Goal: Obtain resource: Download file/media

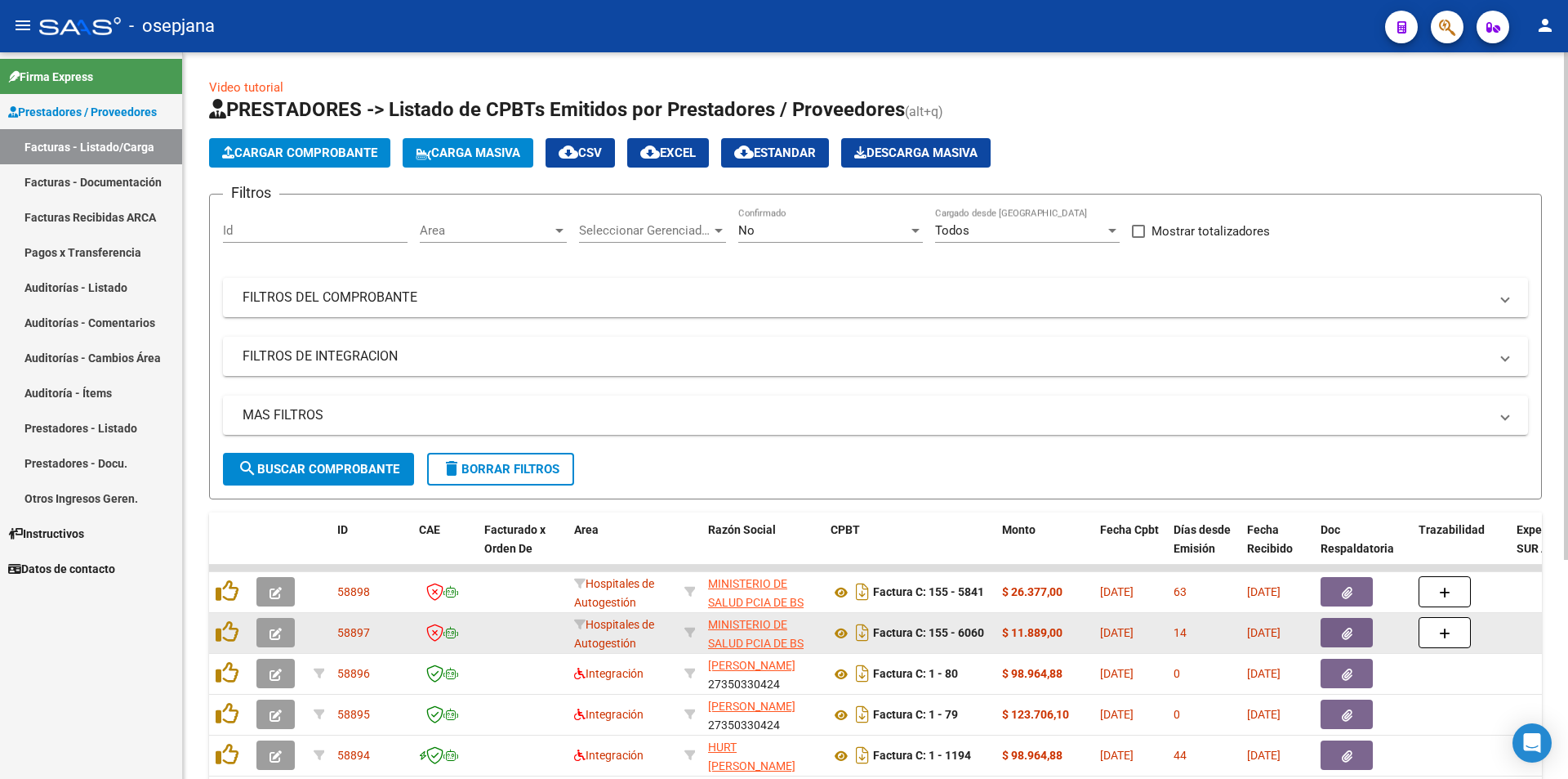
click at [829, 629] on datatable-body-cell "Factura C: 155 - 6060" at bounding box center [909, 632] width 171 height 40
click at [838, 630] on icon at bounding box center [841, 633] width 21 height 19
click at [1336, 635] on button "button" at bounding box center [1346, 632] width 52 height 30
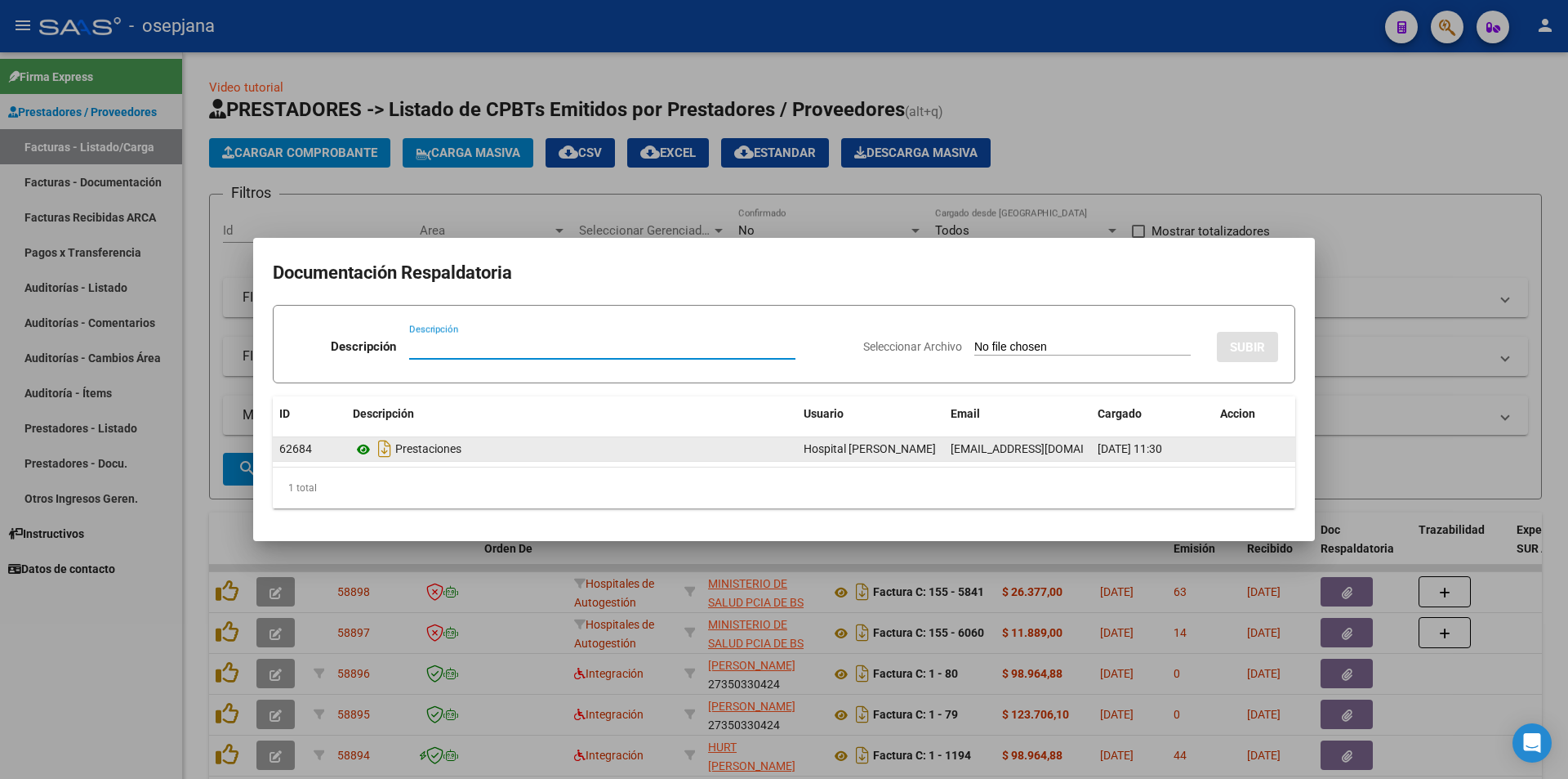
click at [357, 448] on icon at bounding box center [363, 449] width 21 height 19
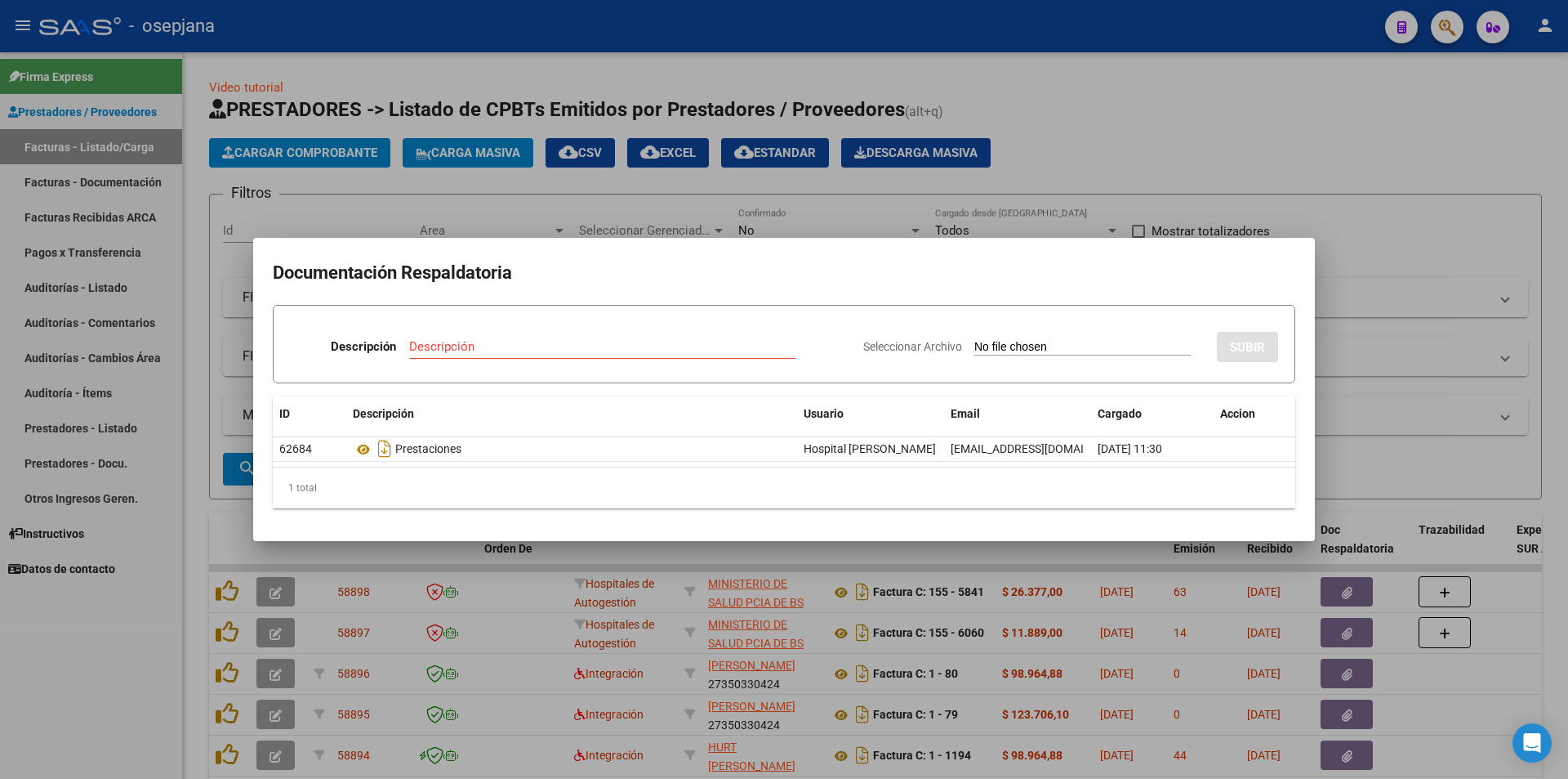
click at [574, 92] on div at bounding box center [784, 389] width 1568 height 779
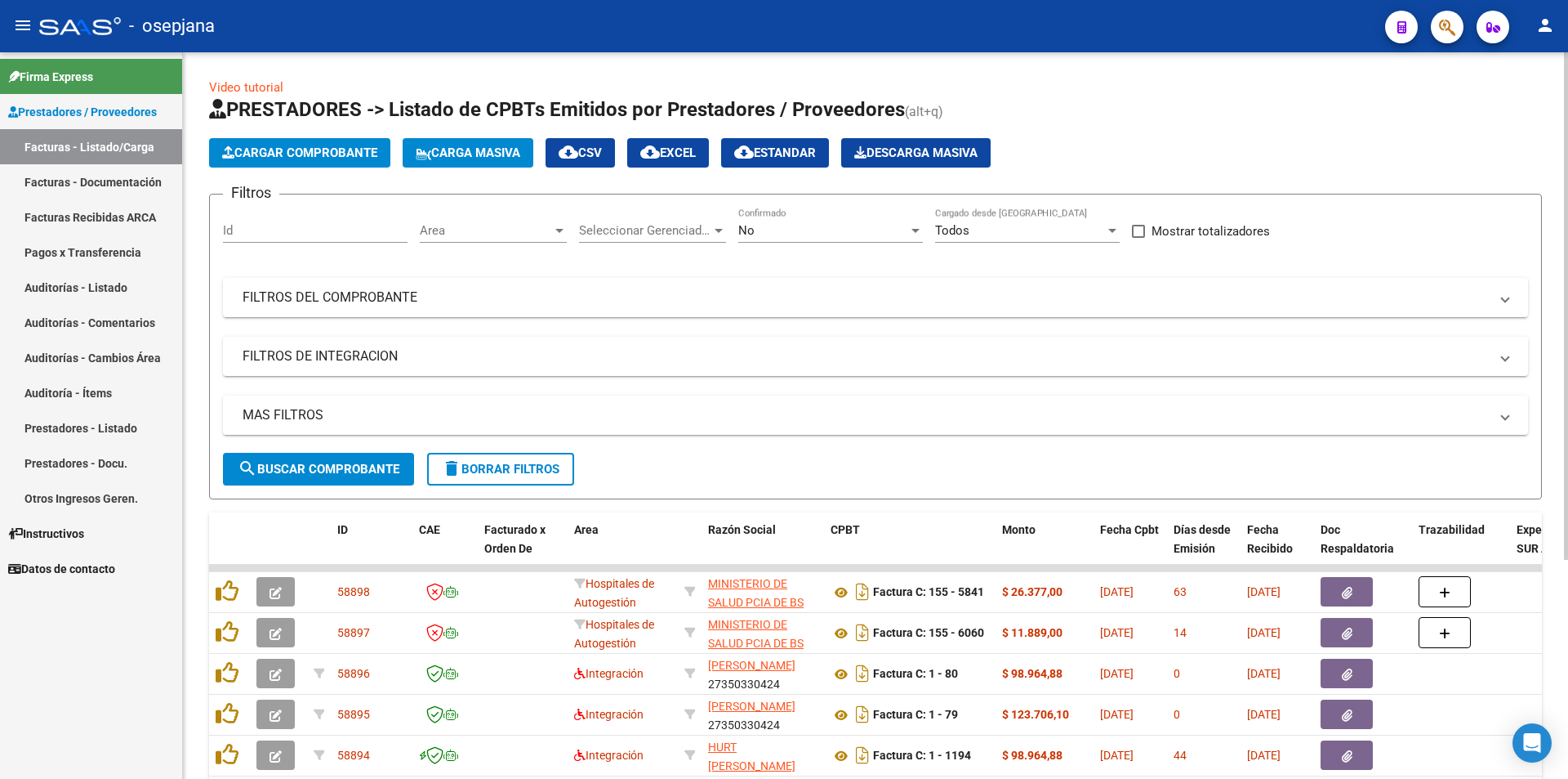
click at [491, 227] on span "Area" at bounding box center [486, 230] width 132 height 14
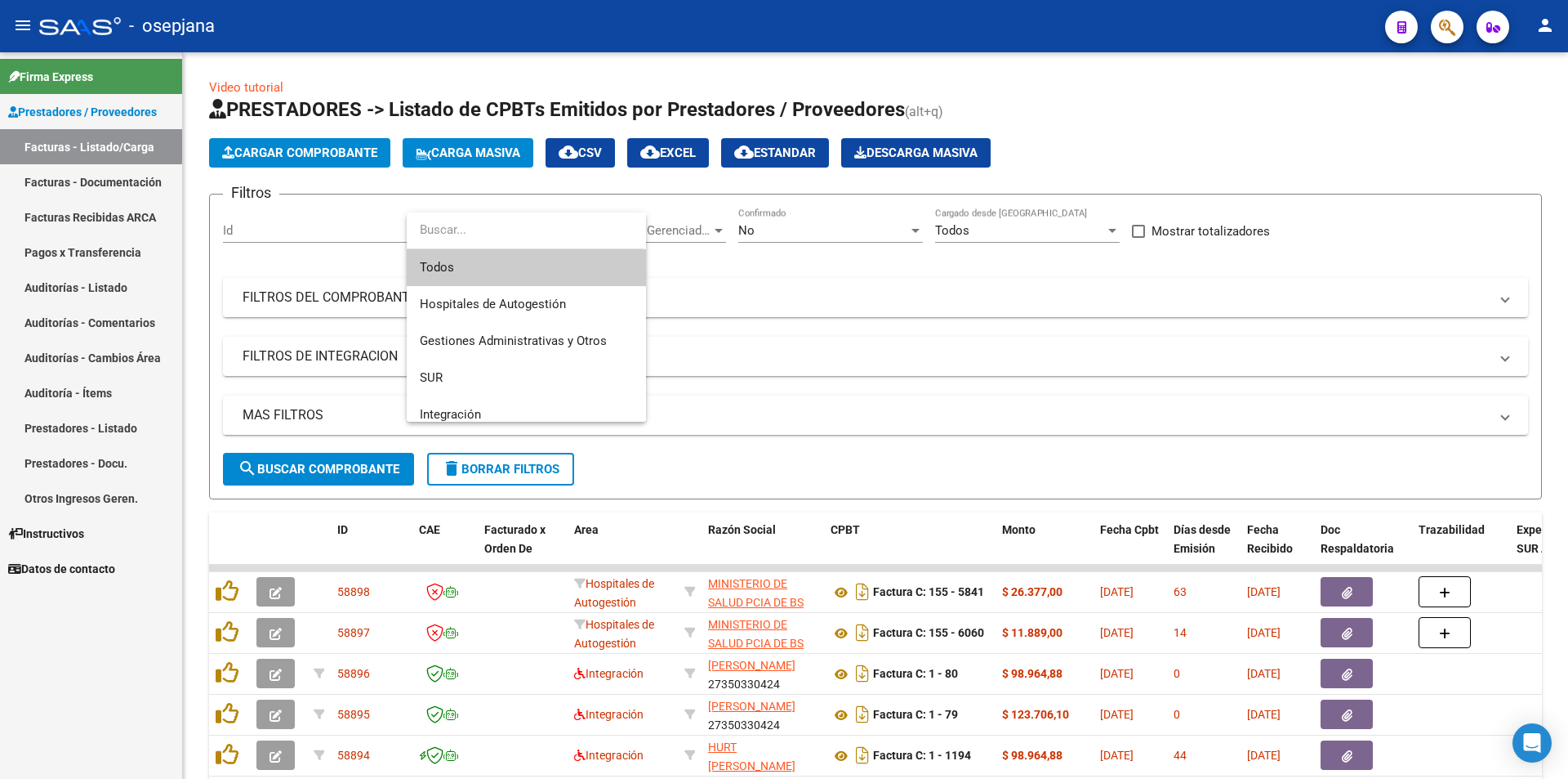
click at [341, 290] on div at bounding box center [784, 389] width 1568 height 779
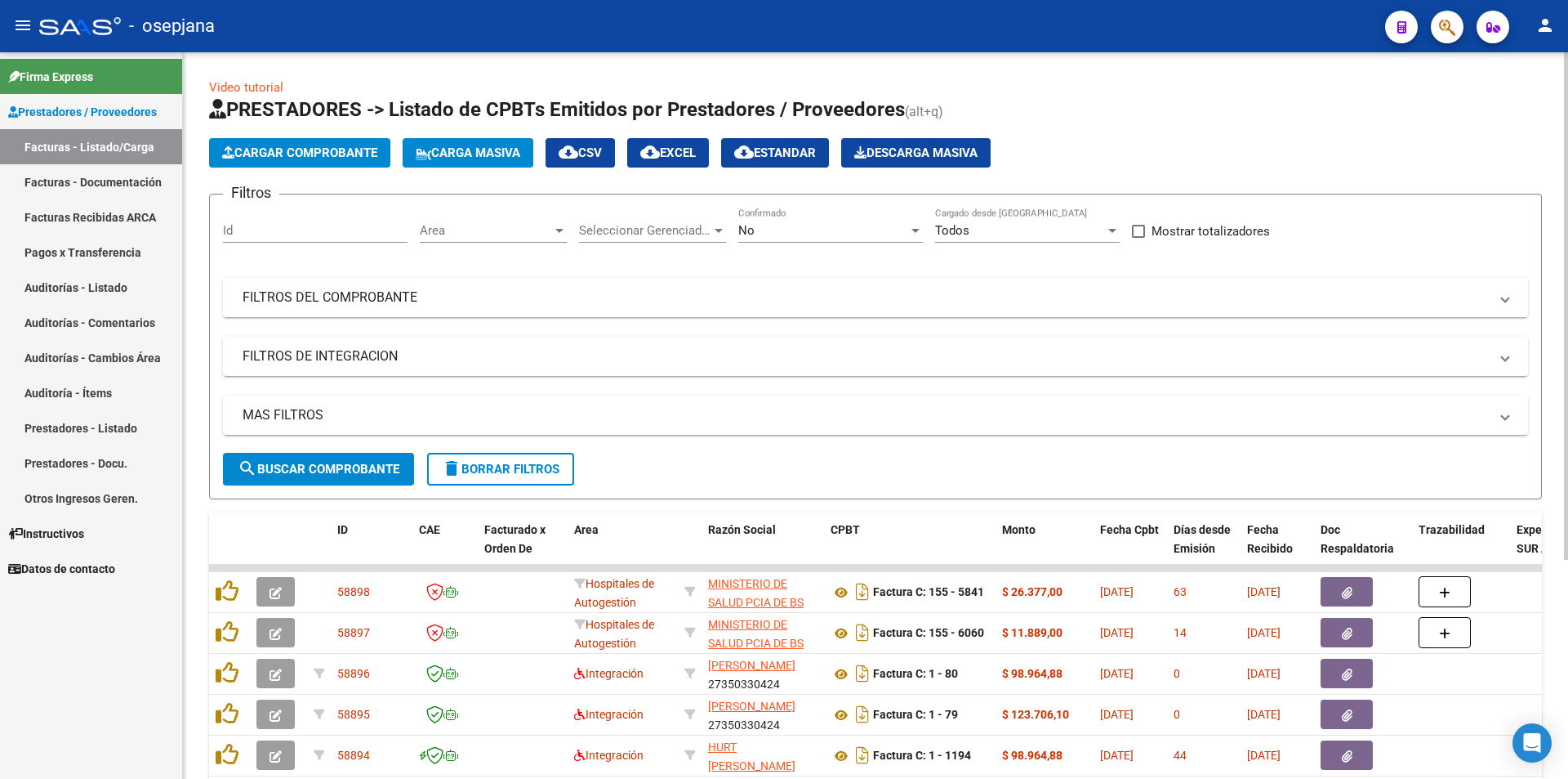
click at [389, 308] on mat-expansion-panel-header "FILTROS DEL COMPROBANTE" at bounding box center [875, 297] width 1305 height 39
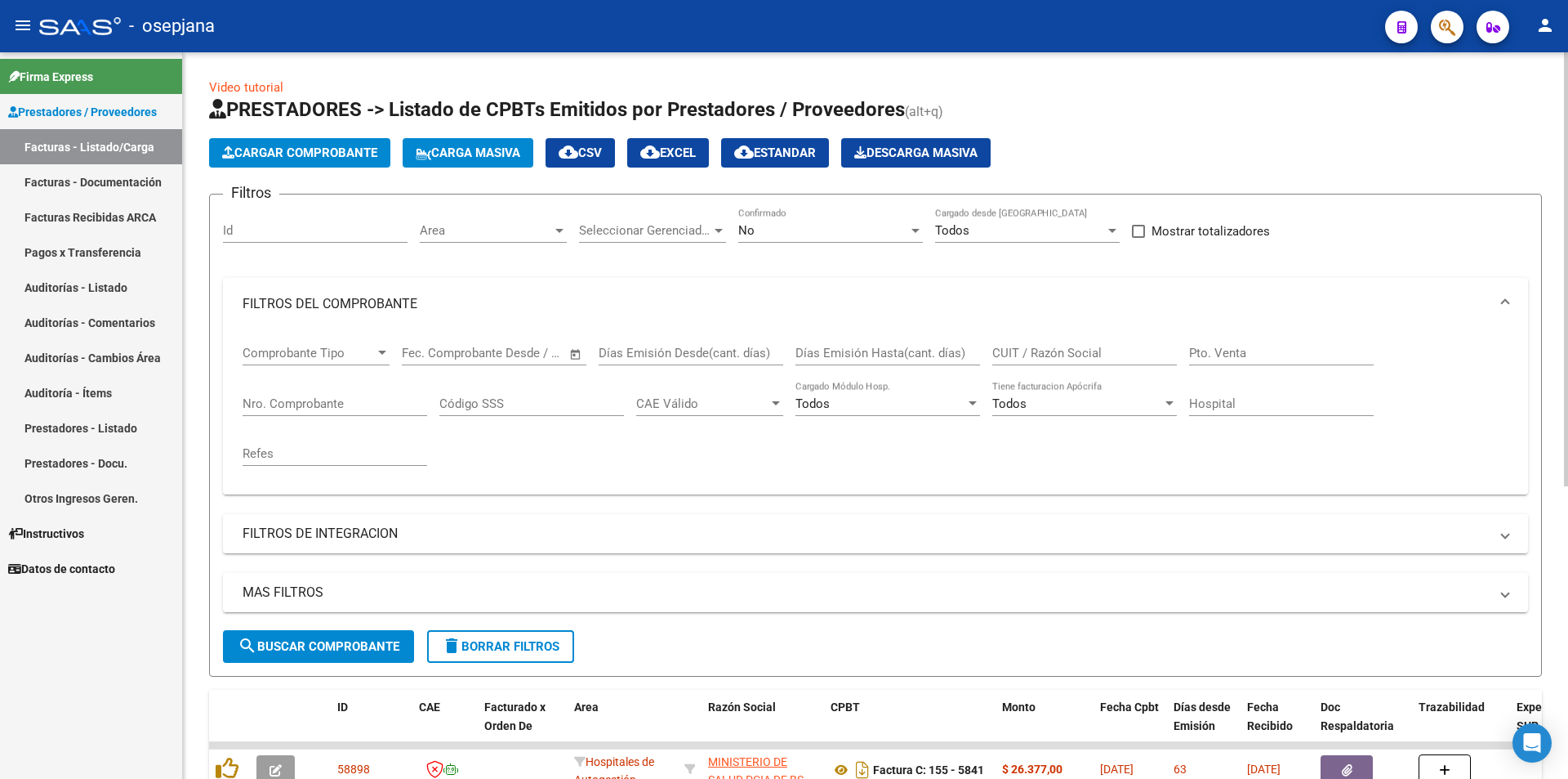
drag, startPoint x: 483, startPoint y: 261, endPoint x: 492, endPoint y: 237, distance: 25.6
click at [484, 257] on div "Filtros Id Area Area Seleccionar Gerenciador Seleccionar Gerenciador No Confirm…" at bounding box center [875, 419] width 1305 height 423
click at [497, 226] on span "Area" at bounding box center [486, 230] width 132 height 14
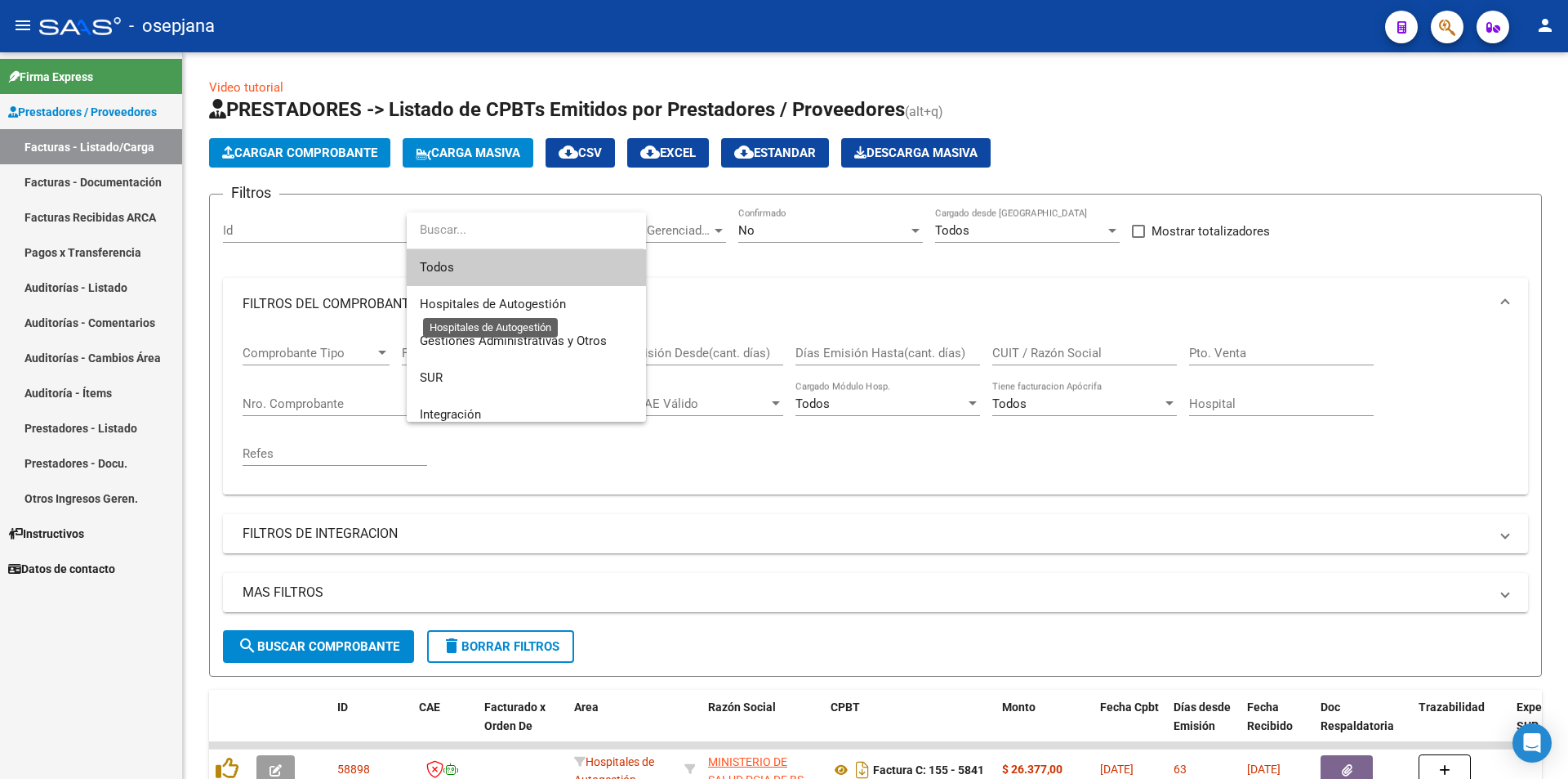
click at [493, 273] on span "Todos" at bounding box center [526, 268] width 213 height 37
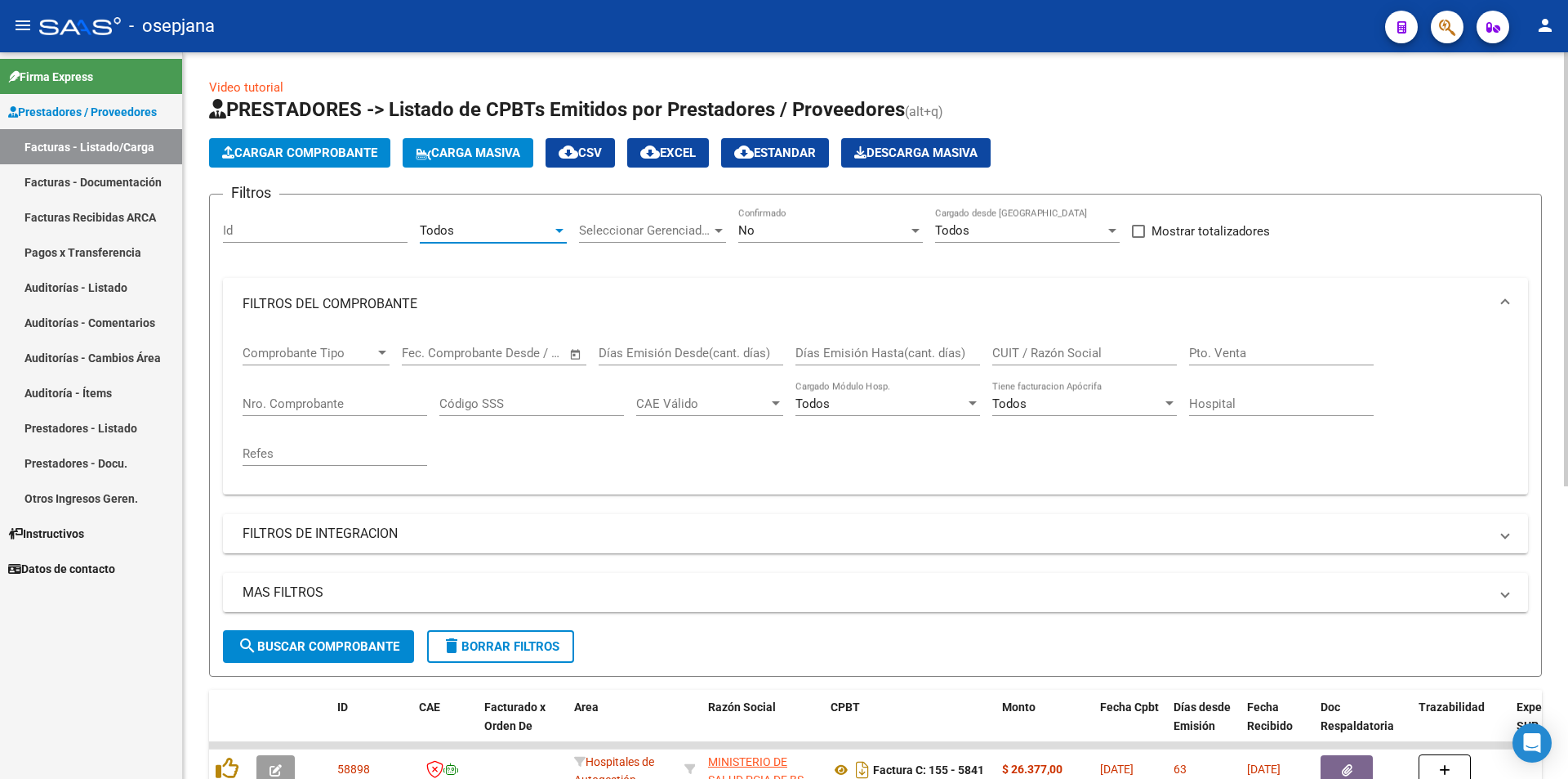
click at [782, 225] on div "No" at bounding box center [822, 230] width 170 height 14
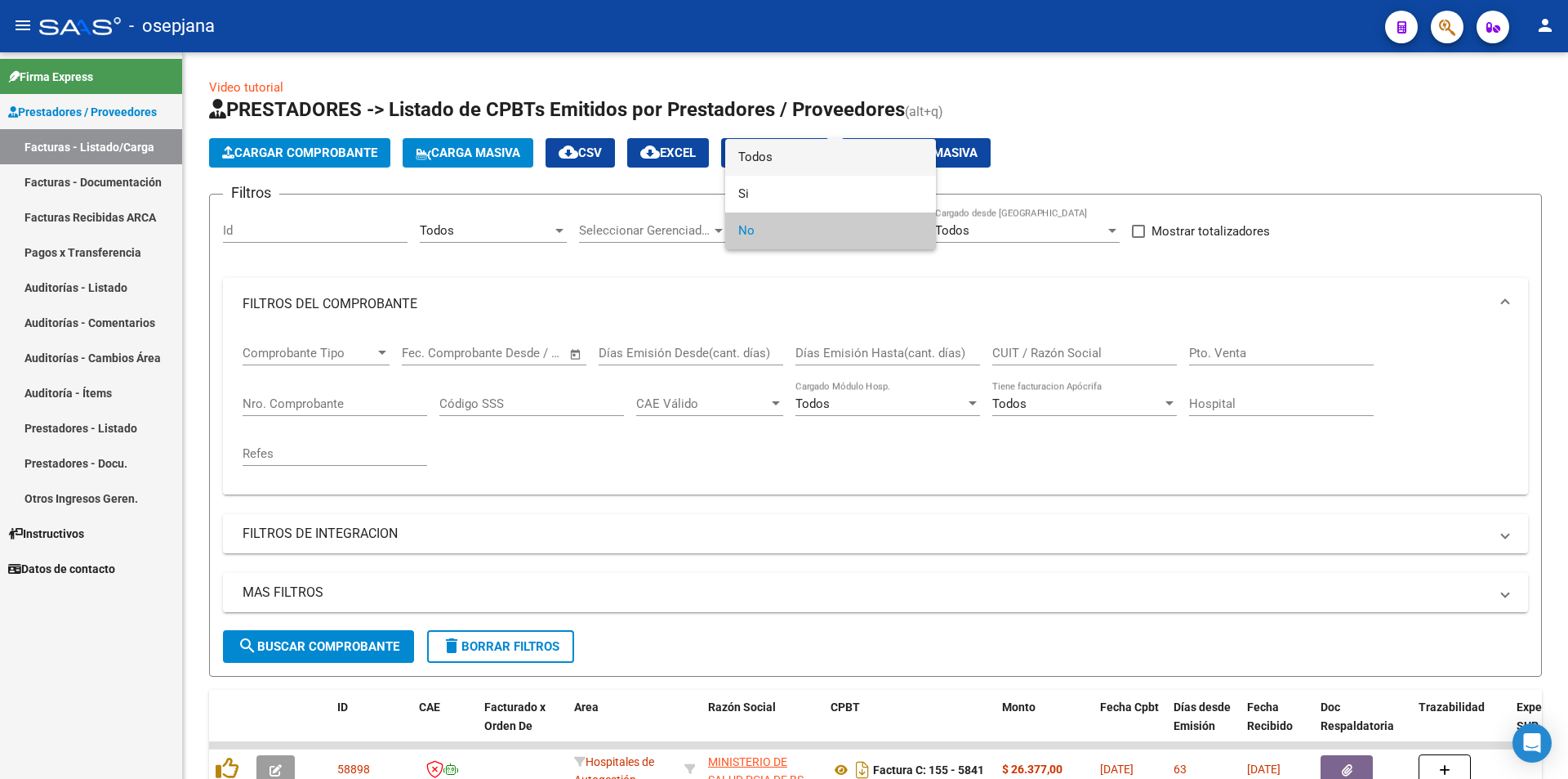
click at [798, 165] on span "Todos" at bounding box center [830, 158] width 185 height 37
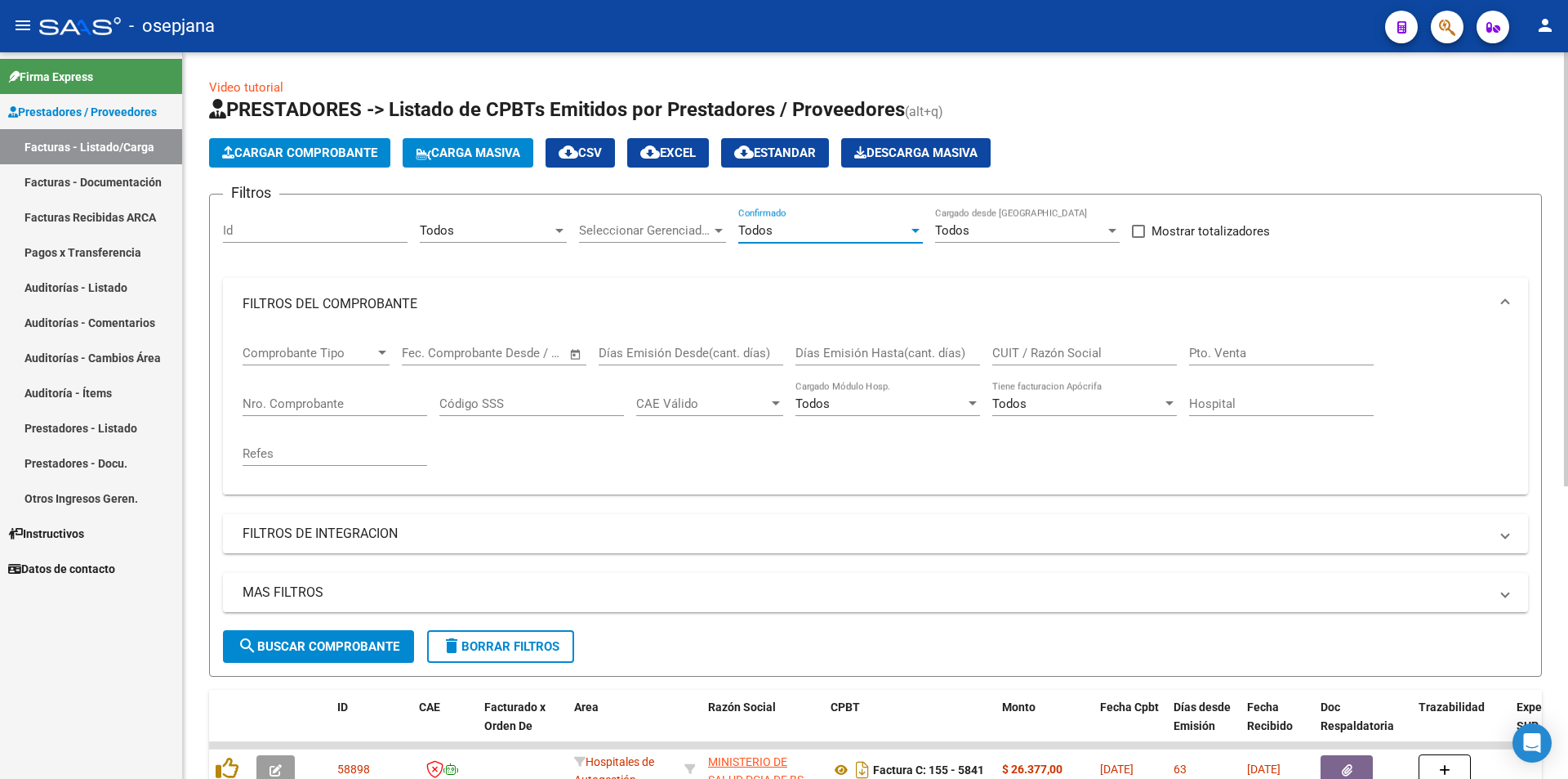
click at [342, 398] on input "Nro. Comprobante" at bounding box center [335, 403] width 185 height 14
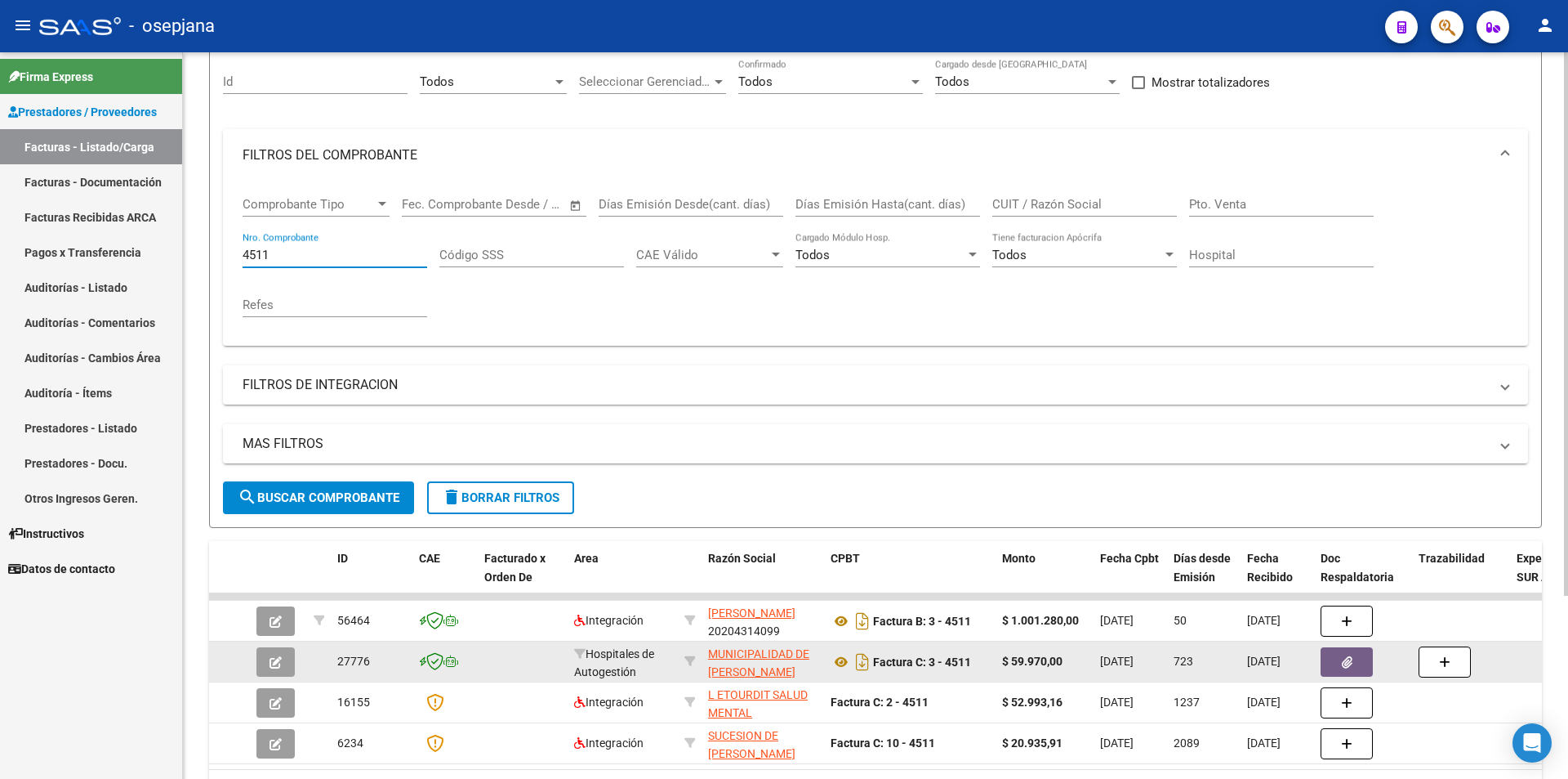
scroll to position [164, 0]
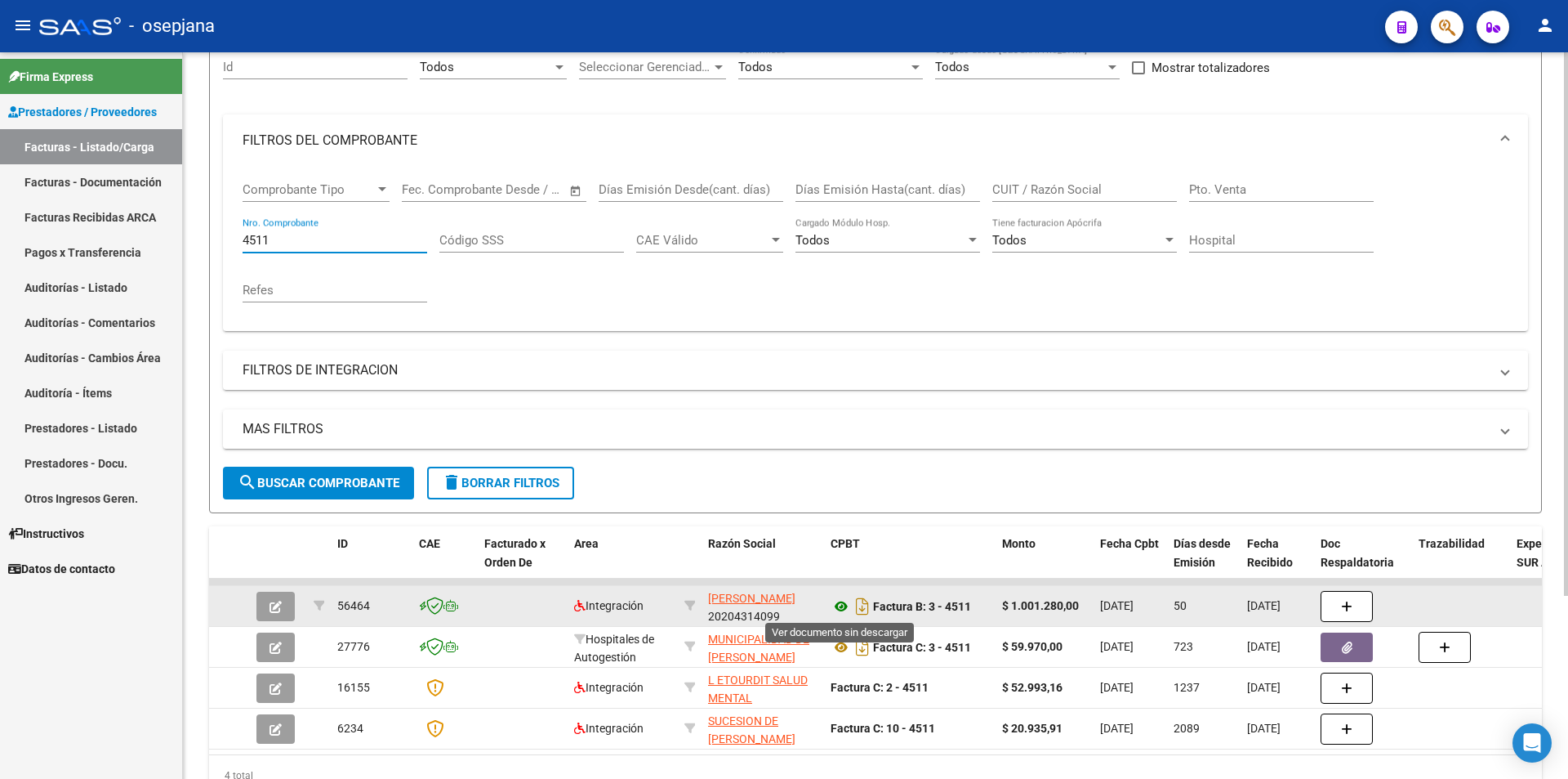
click at [841, 608] on icon at bounding box center [841, 606] width 21 height 19
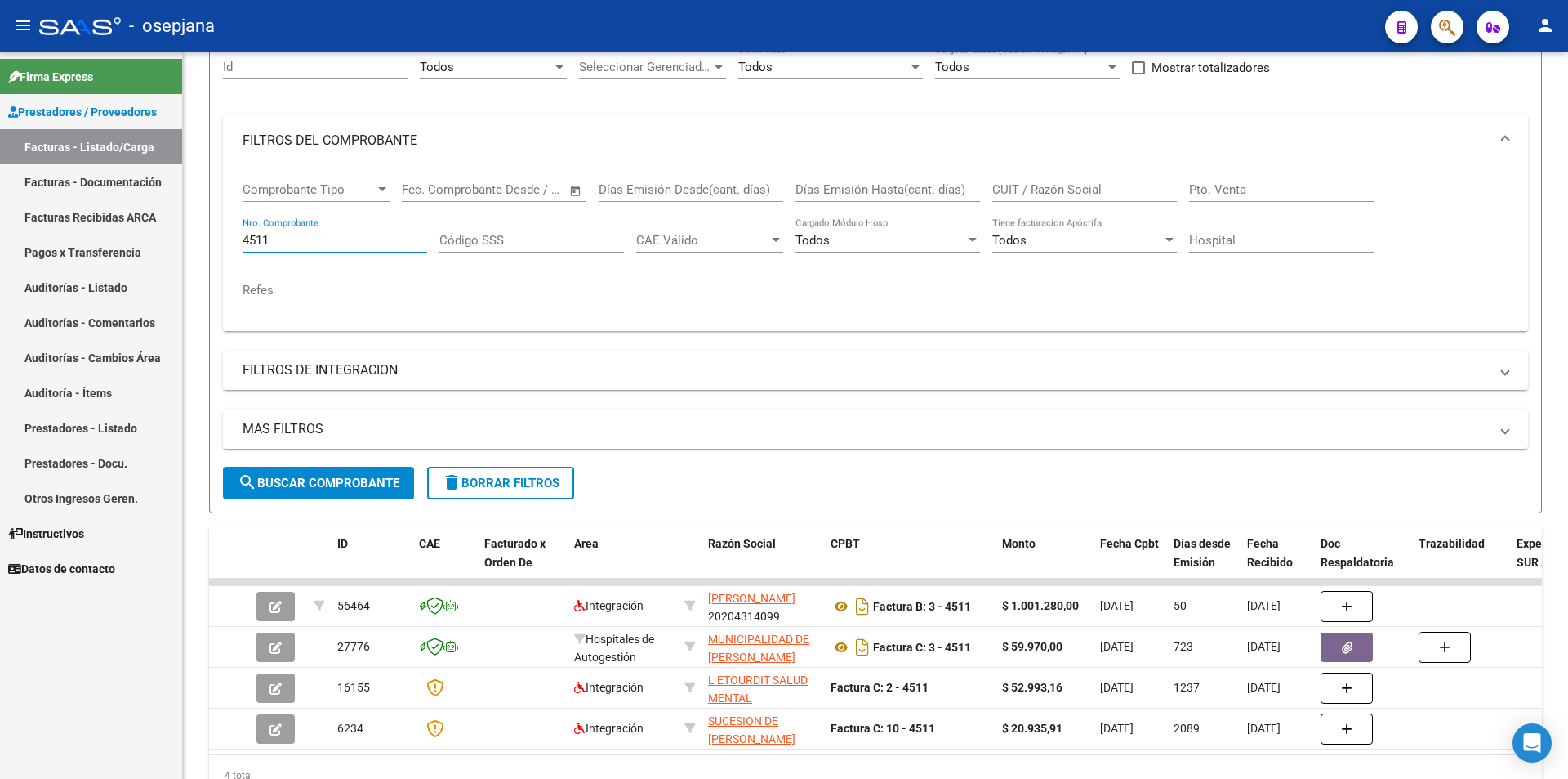
drag, startPoint x: 364, startPoint y: 235, endPoint x: 175, endPoint y: 229, distance: 189.1
click at [175, 229] on mat-sidenav-container "Firma Express Prestadores / Proveedores Facturas - Listado/Carga Facturas - Doc…" at bounding box center [784, 415] width 1568 height 727
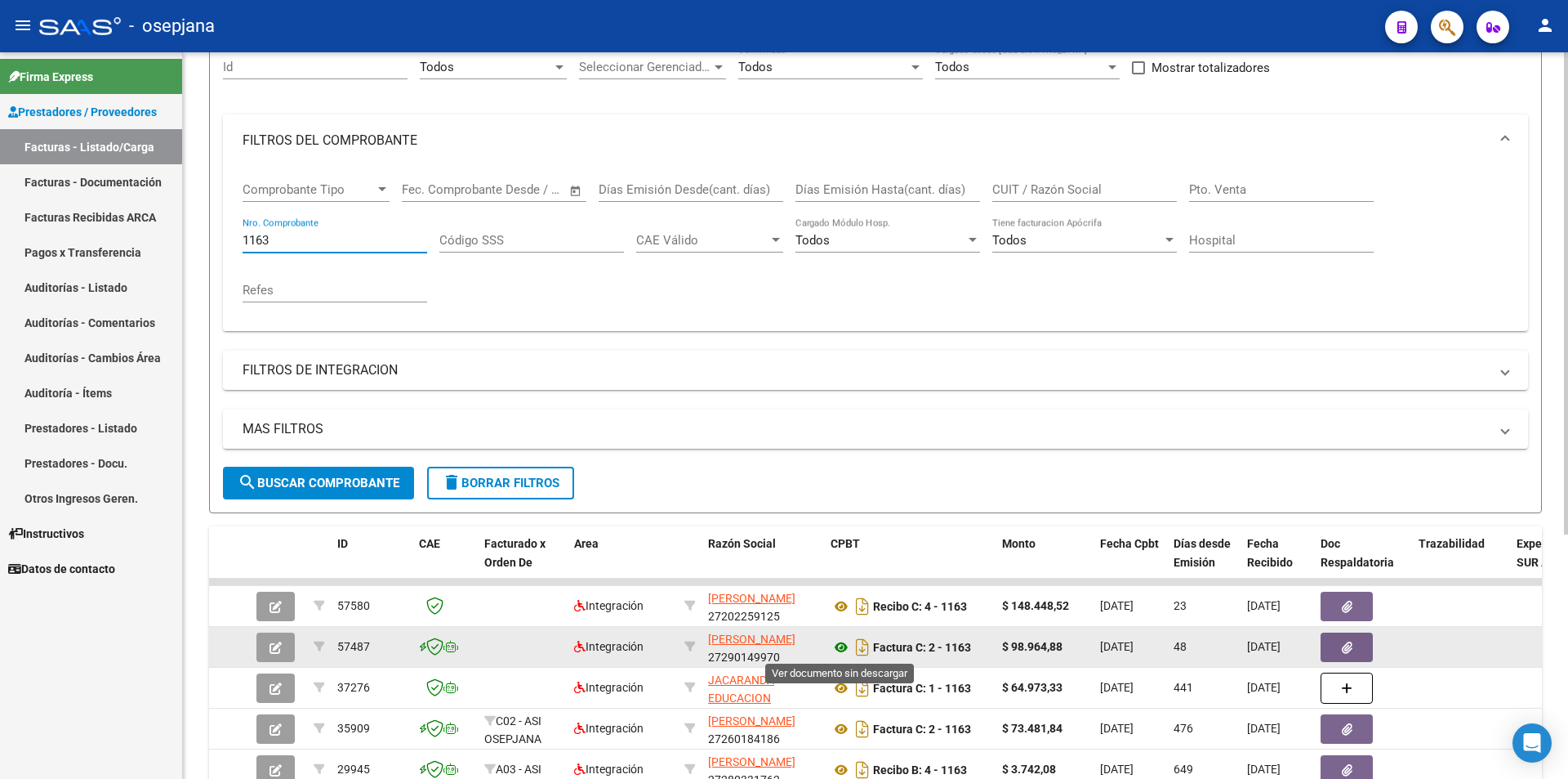
type input "1163"
click at [840, 647] on icon at bounding box center [841, 646] width 21 height 19
click at [1330, 647] on button "button" at bounding box center [1346, 646] width 52 height 30
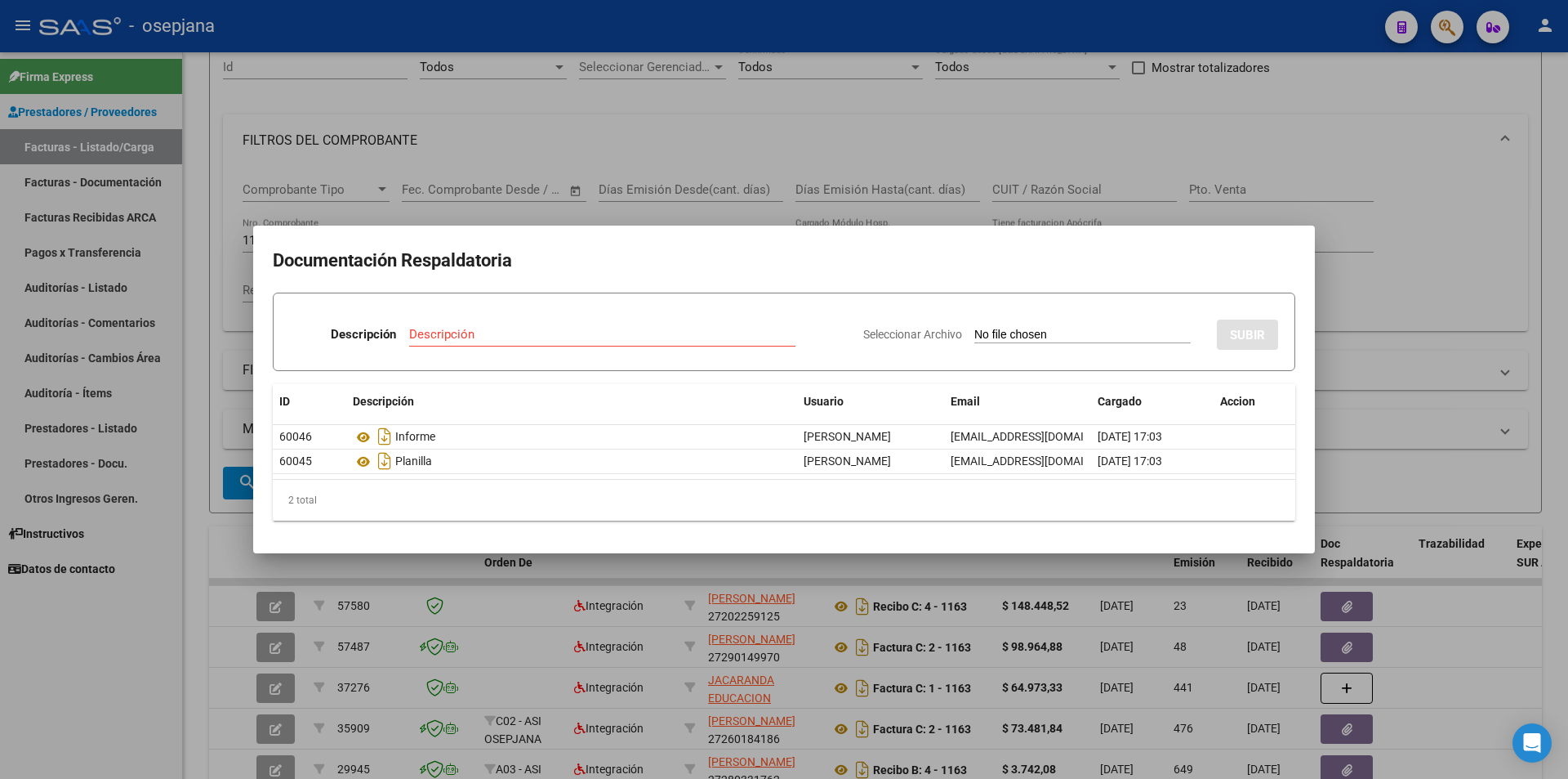
click at [1357, 402] on div at bounding box center [784, 389] width 1568 height 779
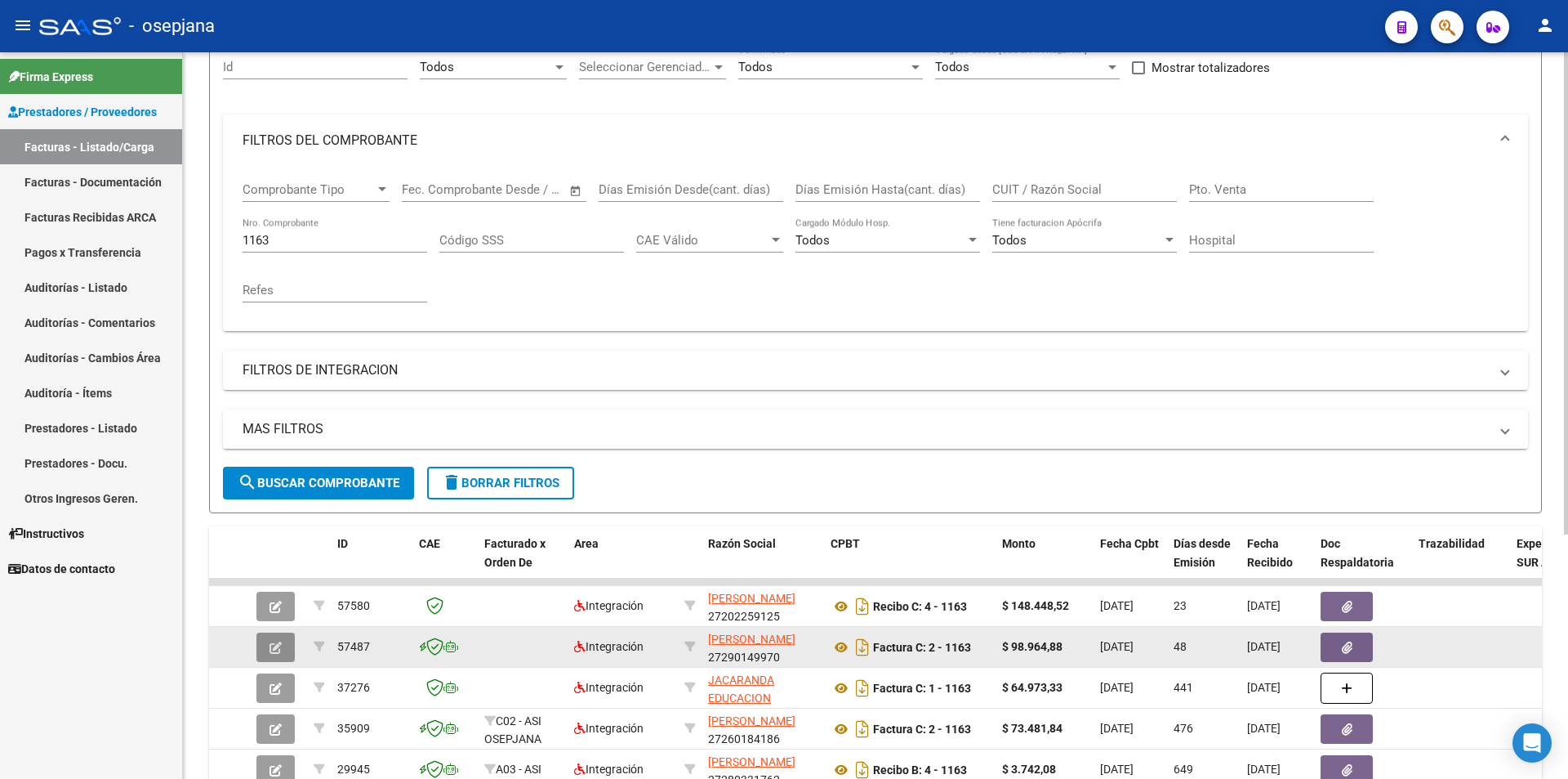
click at [280, 637] on button "button" at bounding box center [276, 646] width 39 height 30
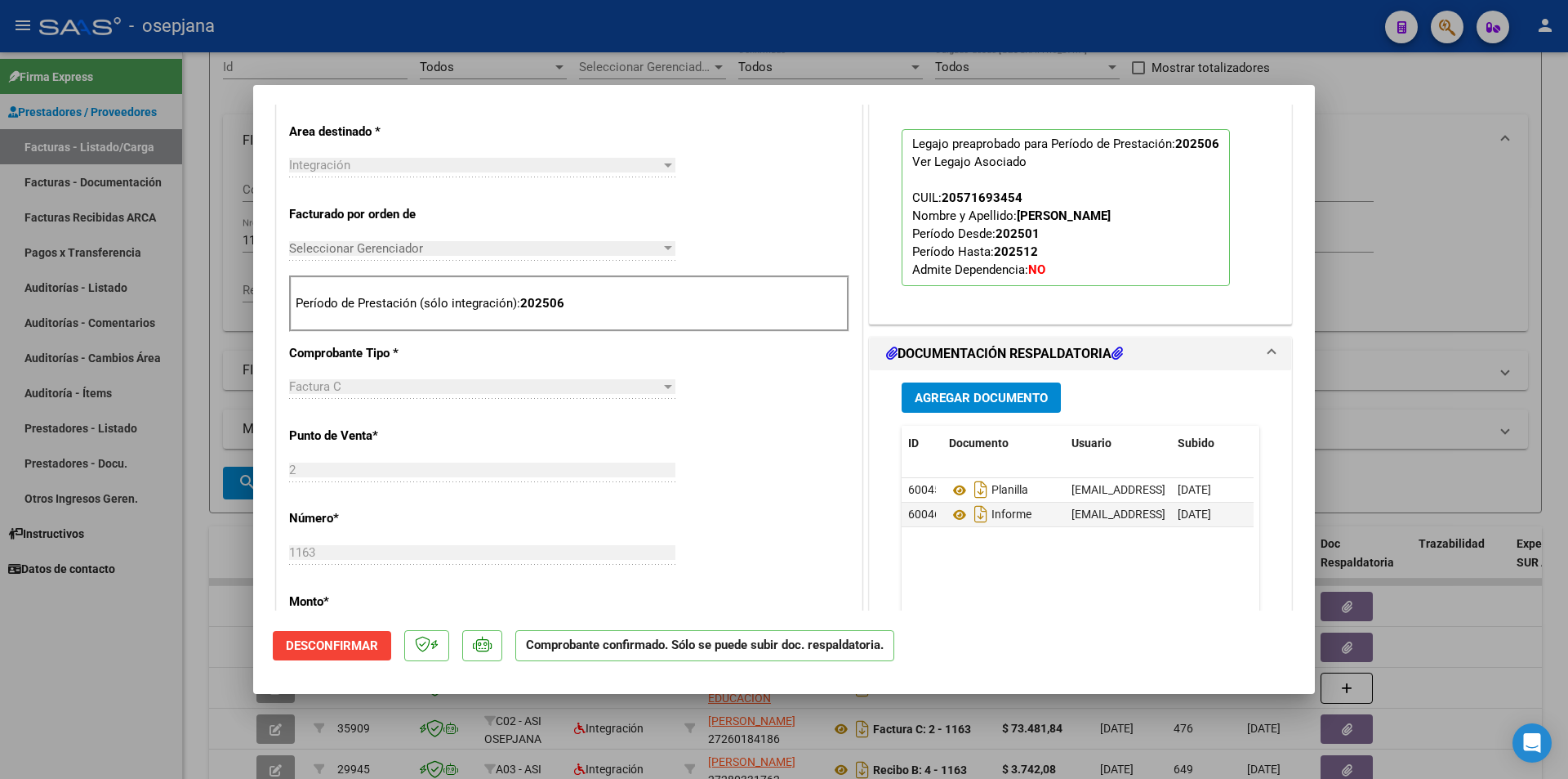
scroll to position [327, 0]
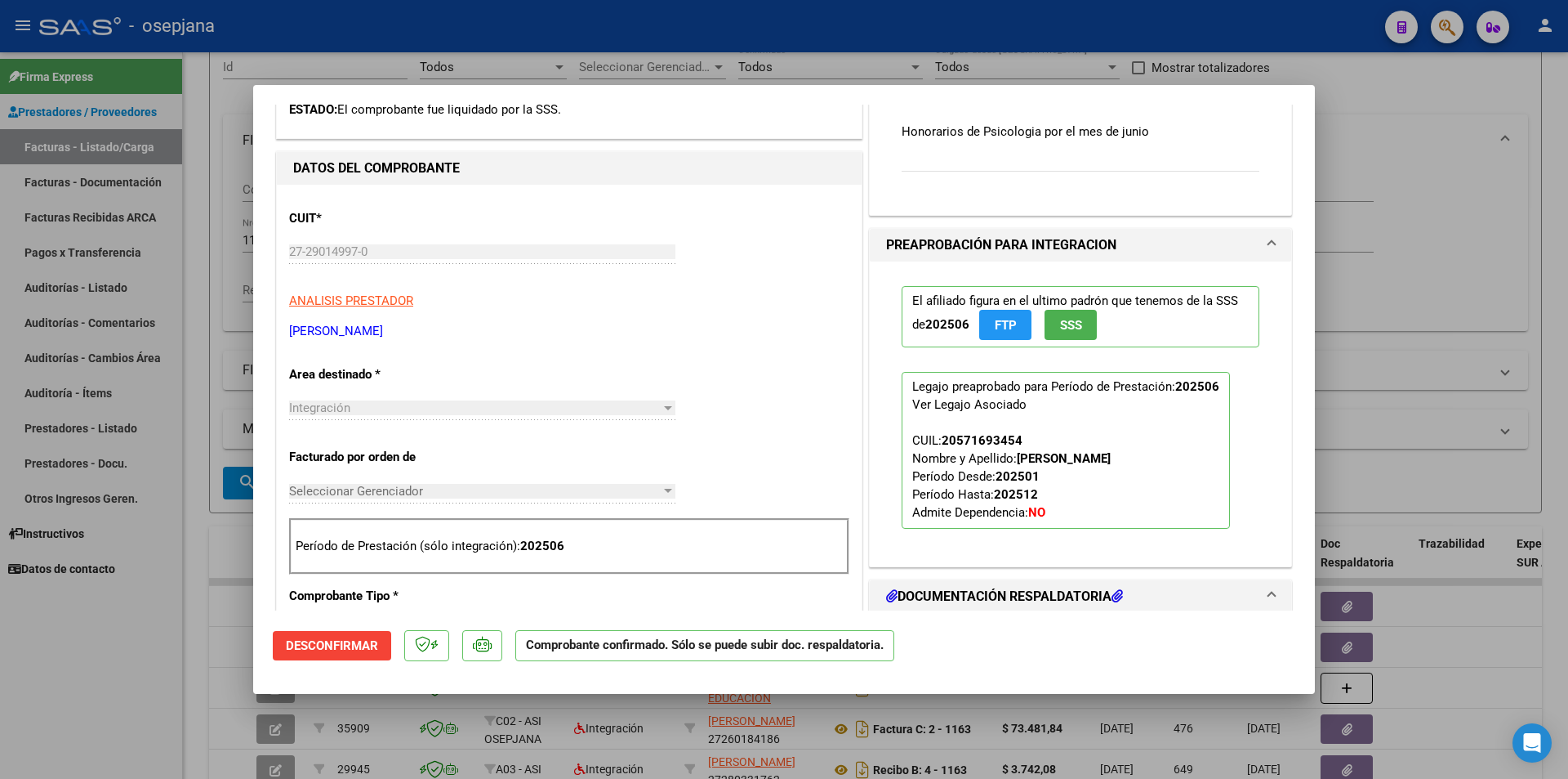
click at [1452, 226] on div at bounding box center [784, 389] width 1568 height 779
type input "$ 0,00"
